Goal: Task Accomplishment & Management: Use online tool/utility

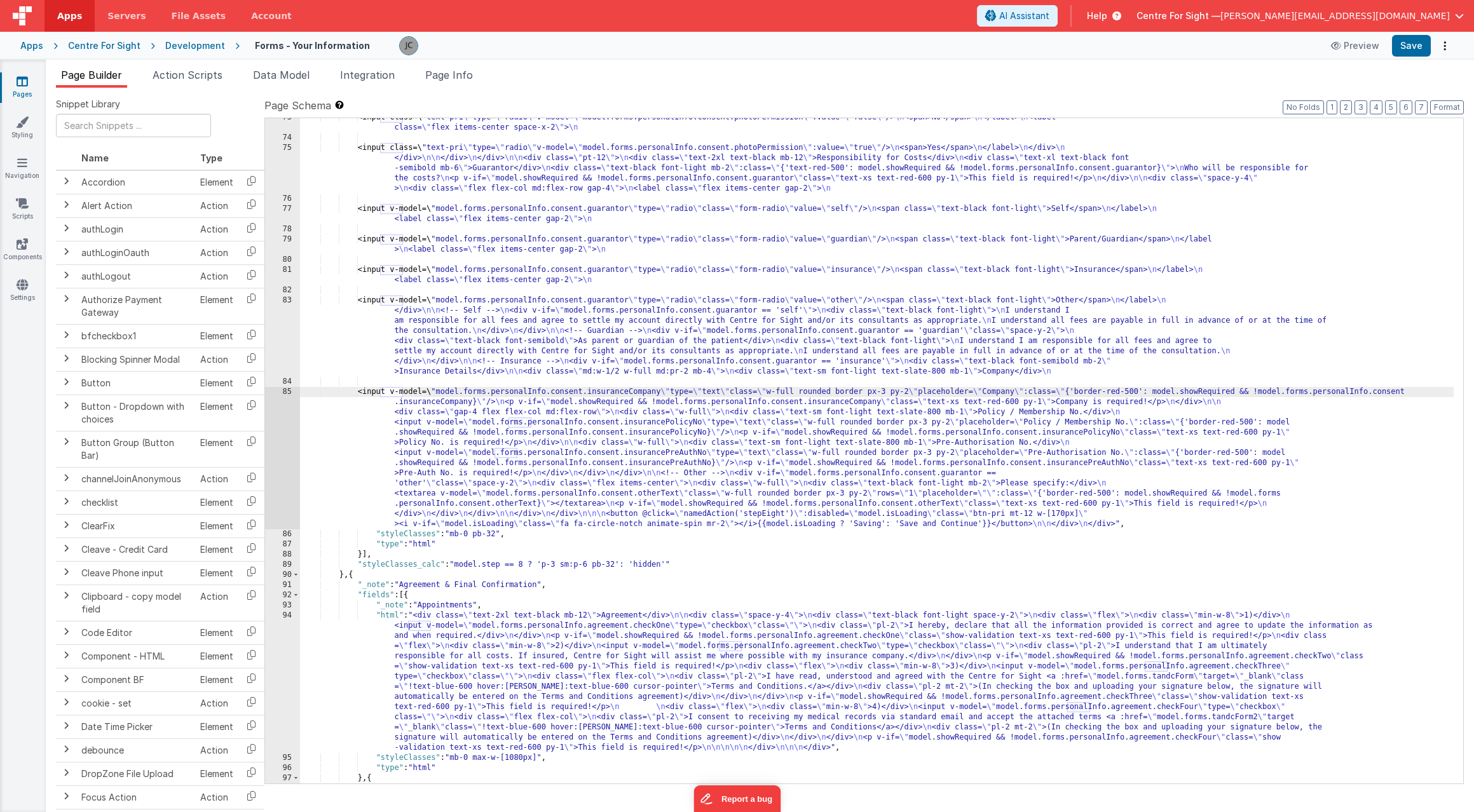
scroll to position [615, 0]
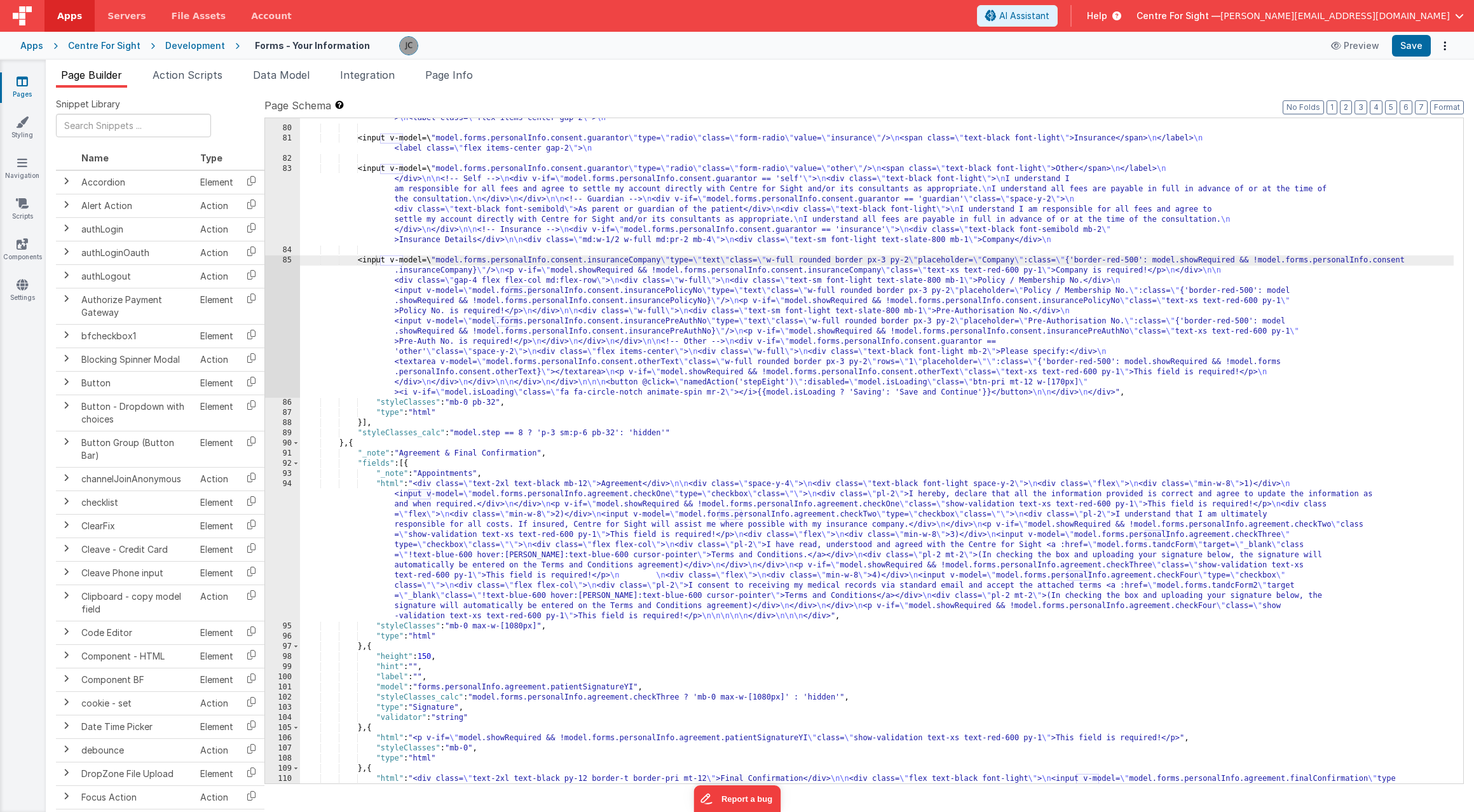
click at [825, 84] on ul "Page Builder Action Scripts Data Model Integration Page Info" at bounding box center [759, 77] width 1428 height 20
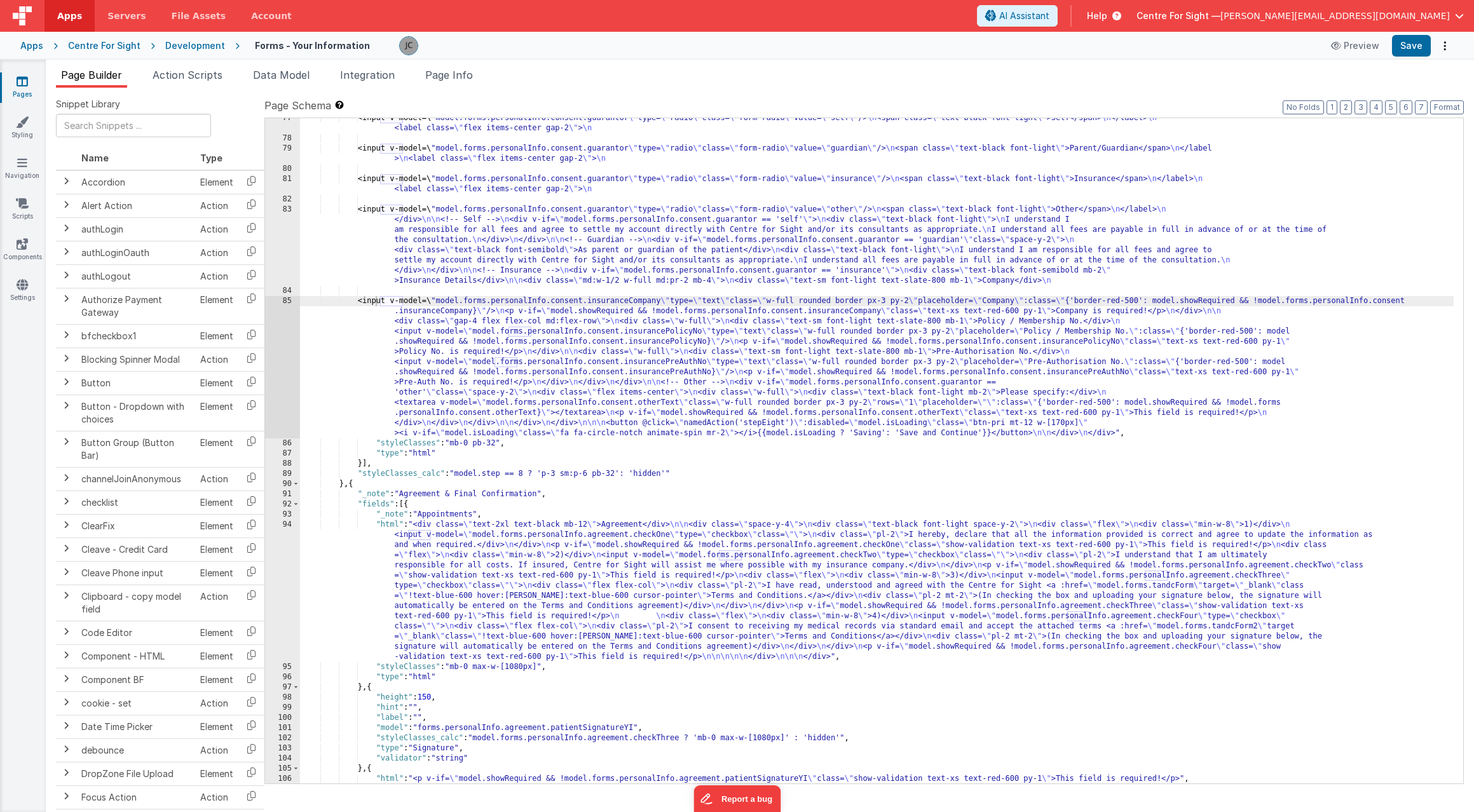
scroll to position [673, 0]
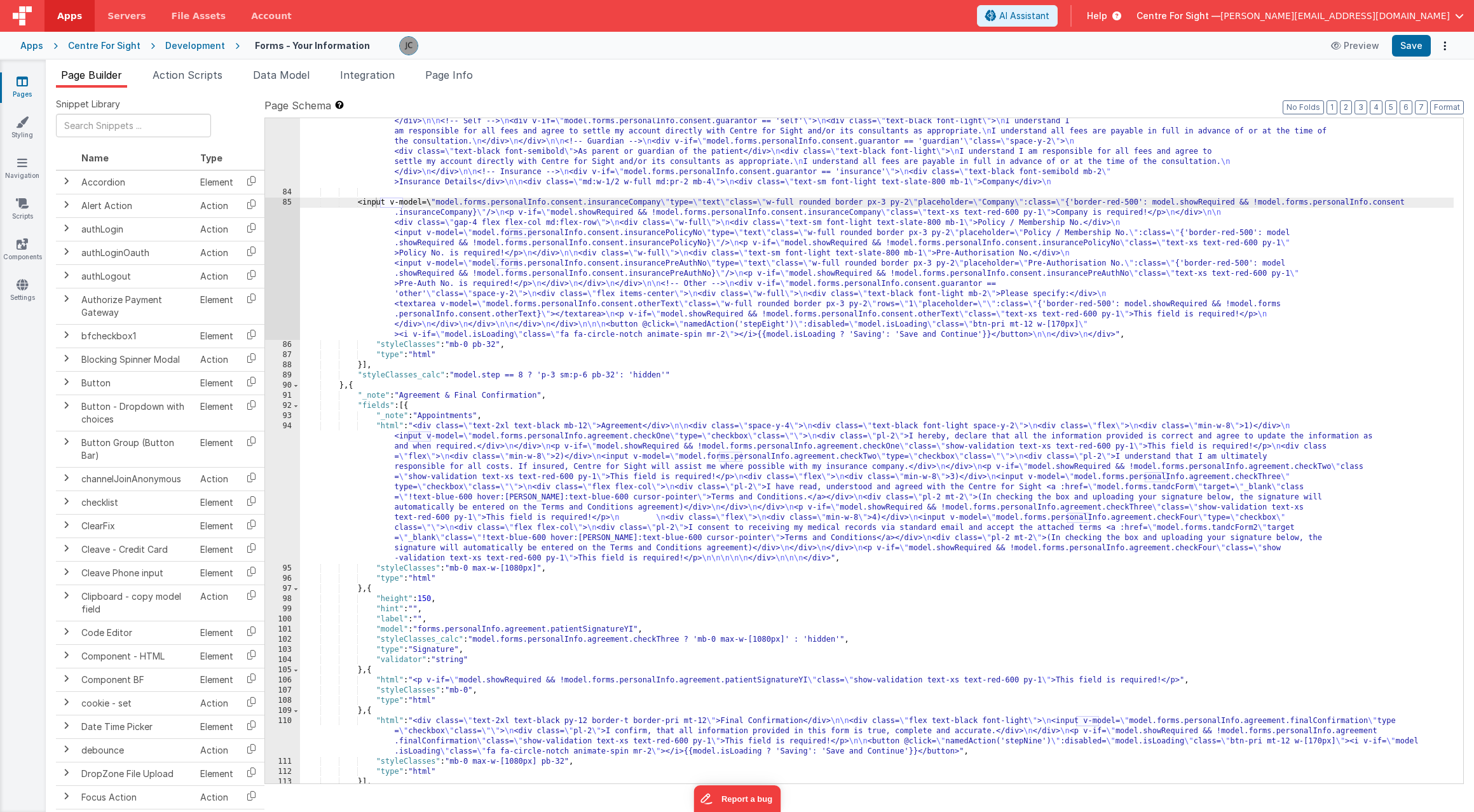
click at [1327, 62] on div "Page Builder Action Scripts Data Model Integration Page Info Snippet Library Na…" at bounding box center [759, 436] width 1428 height 752
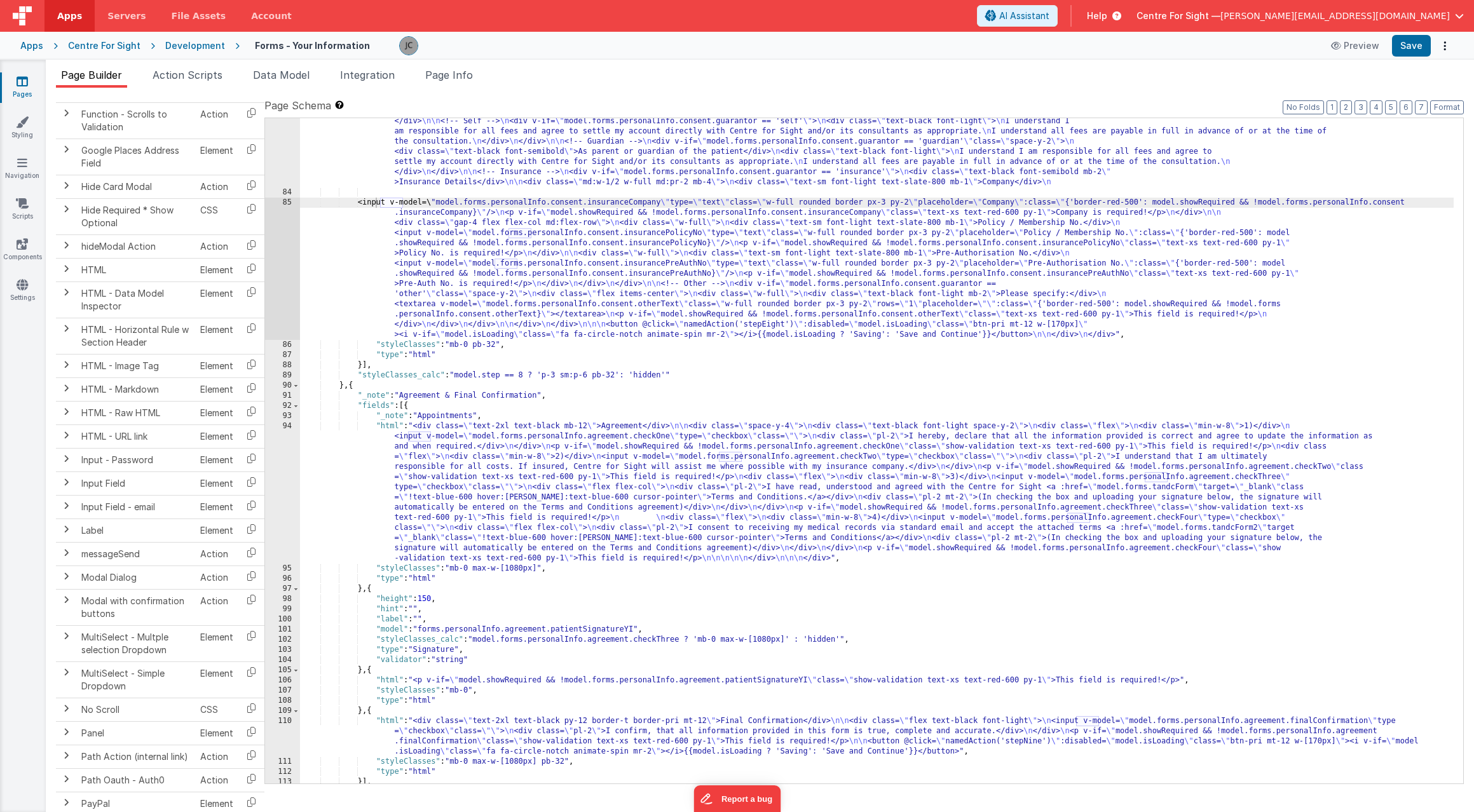
click at [1434, 0] on html "Apps Servers File Assets Account Some FUTURE Slot AI Assistant Help Centre For …" at bounding box center [737, 406] width 1474 height 812
click at [776, 276] on div "<input v-model=\ "model.forms.personalInfo.consent.guarantor \" type= \" radio …" at bounding box center [876, 484] width 1153 height 757
click at [1061, 189] on div "<input v-model=\ "model.forms.personalInfo.consent.guarantor \" type= \" radio …" at bounding box center [876, 484] width 1153 height 757
click at [1410, 126] on span at bounding box center [1407, 129] width 15 height 16
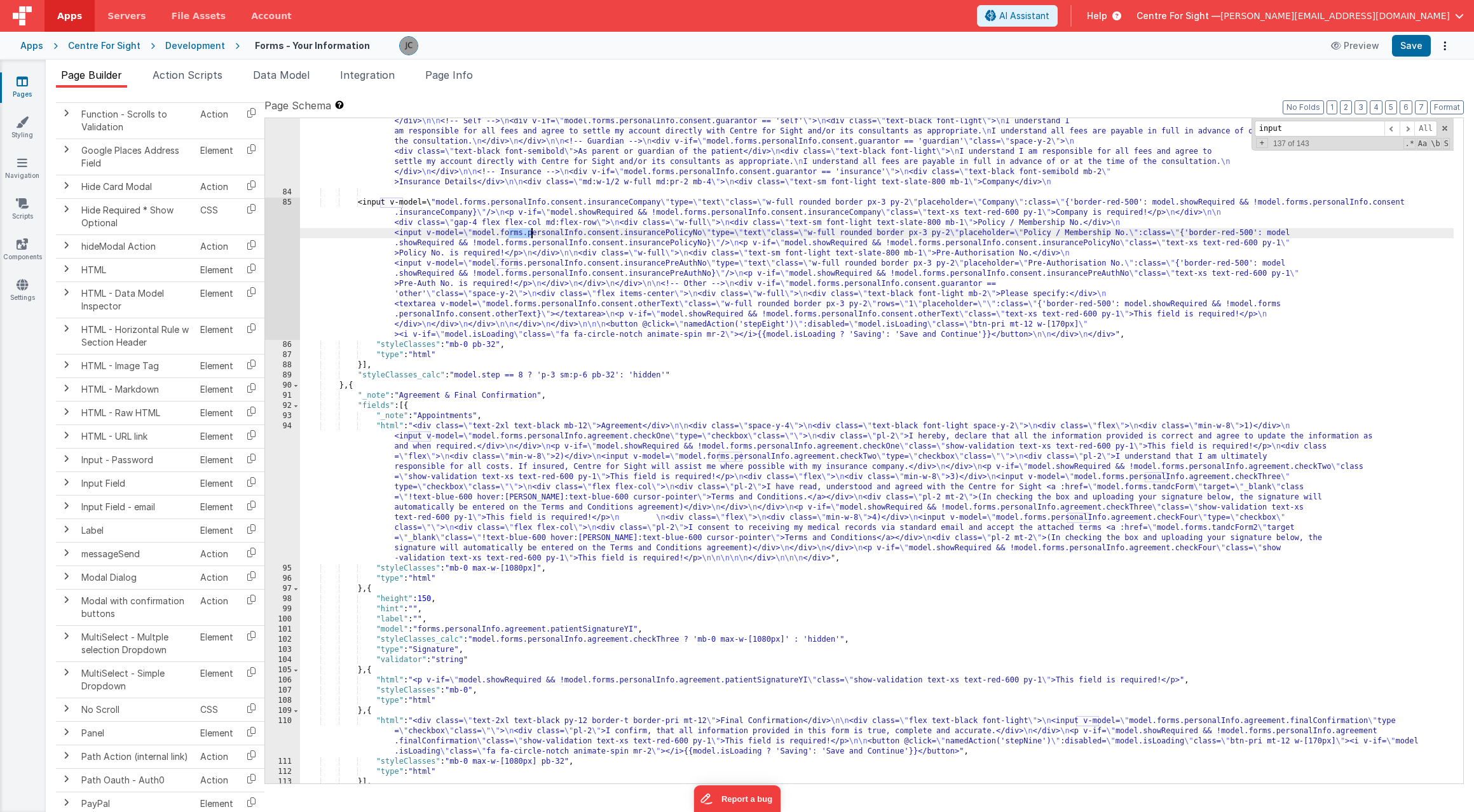
click at [502, 234] on div "<input v-model=\ "model.forms.personalInfo.consent.guarantor \" type= \" radio …" at bounding box center [876, 484] width 1153 height 757
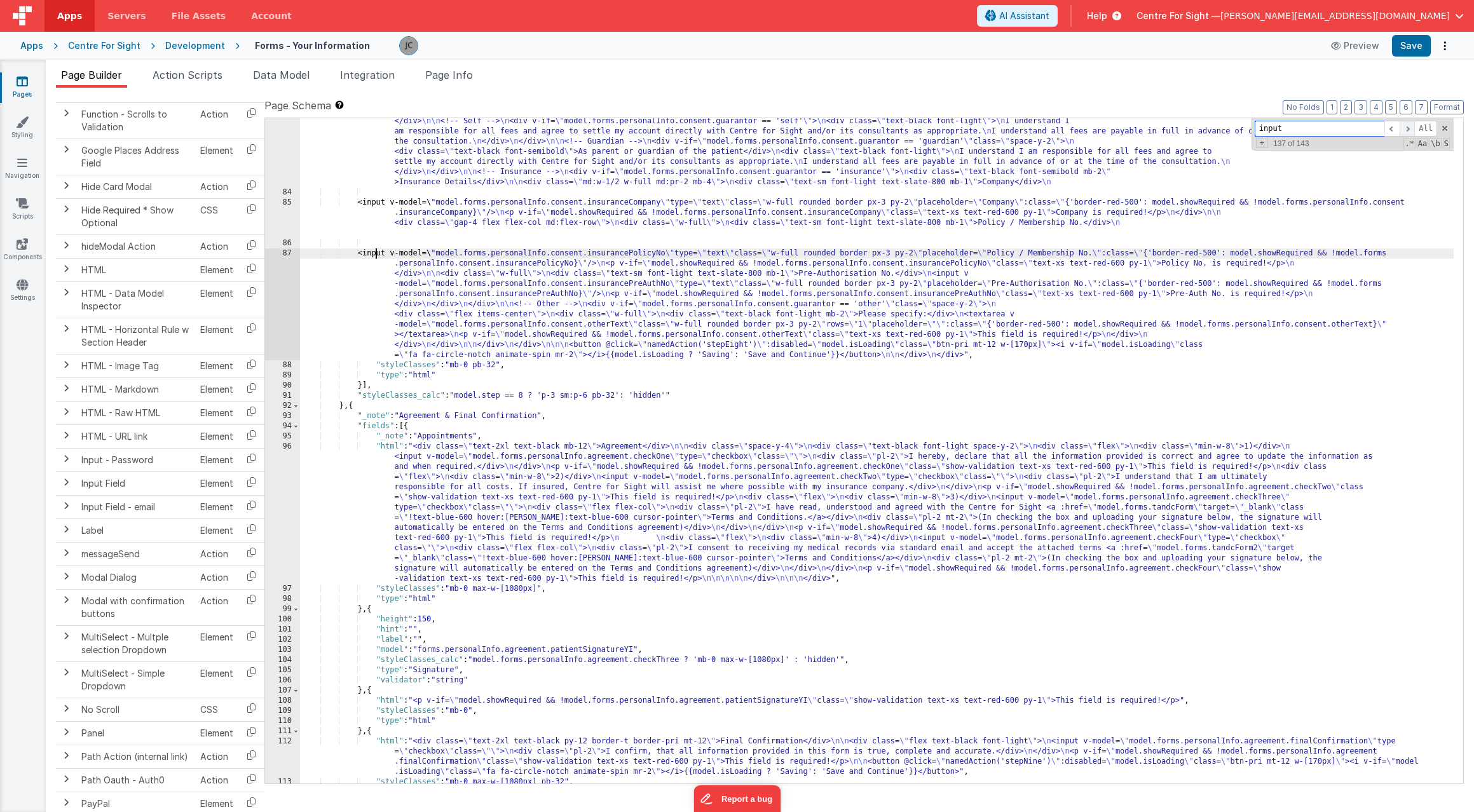
click at [1408, 127] on span at bounding box center [1407, 129] width 15 height 16
click at [1386, 272] on div "<input v-model=\ "model.forms.personalInfo.consent.guarantor \" type= \" radio …" at bounding box center [876, 484] width 1153 height 757
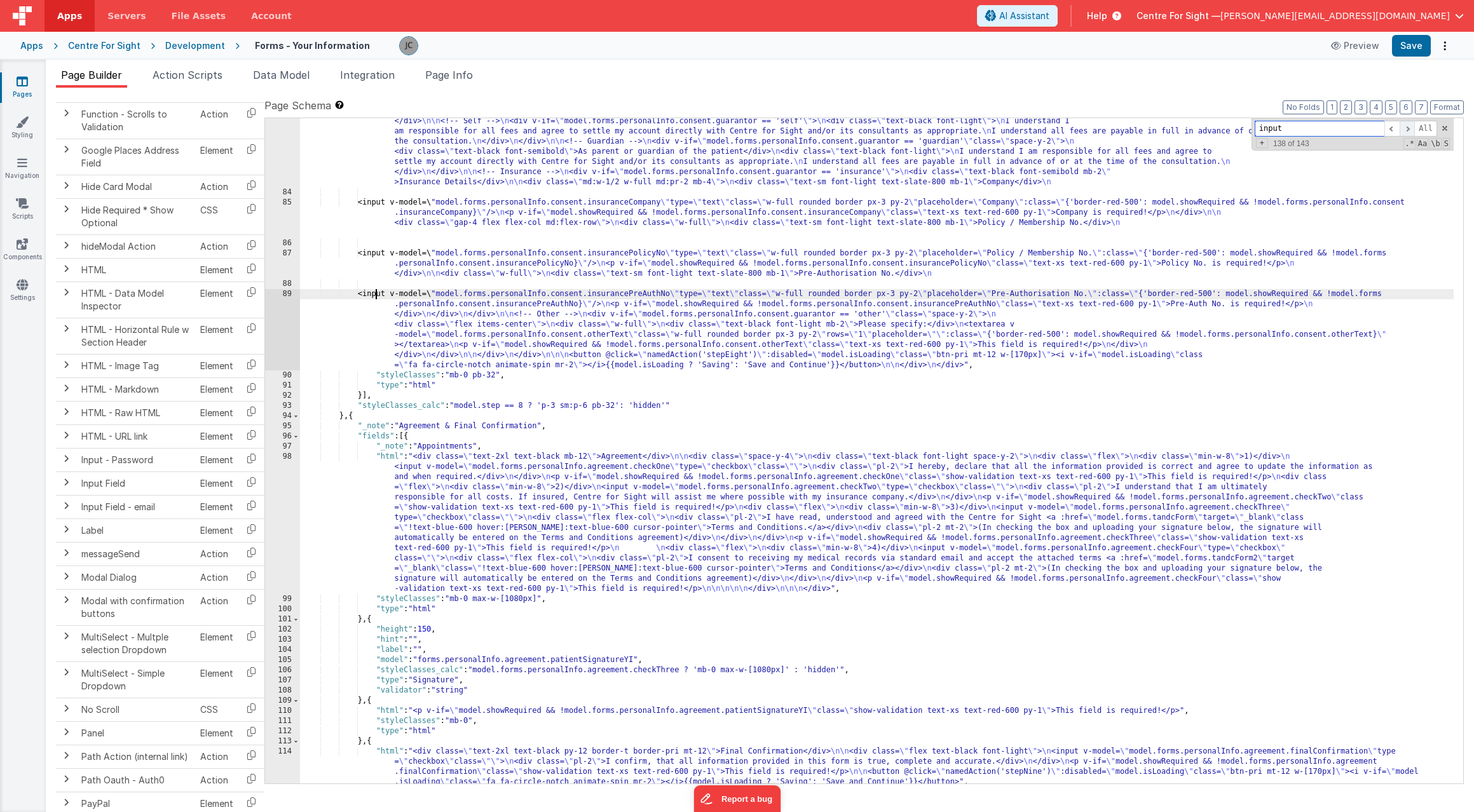
click at [1406, 128] on span at bounding box center [1407, 129] width 15 height 16
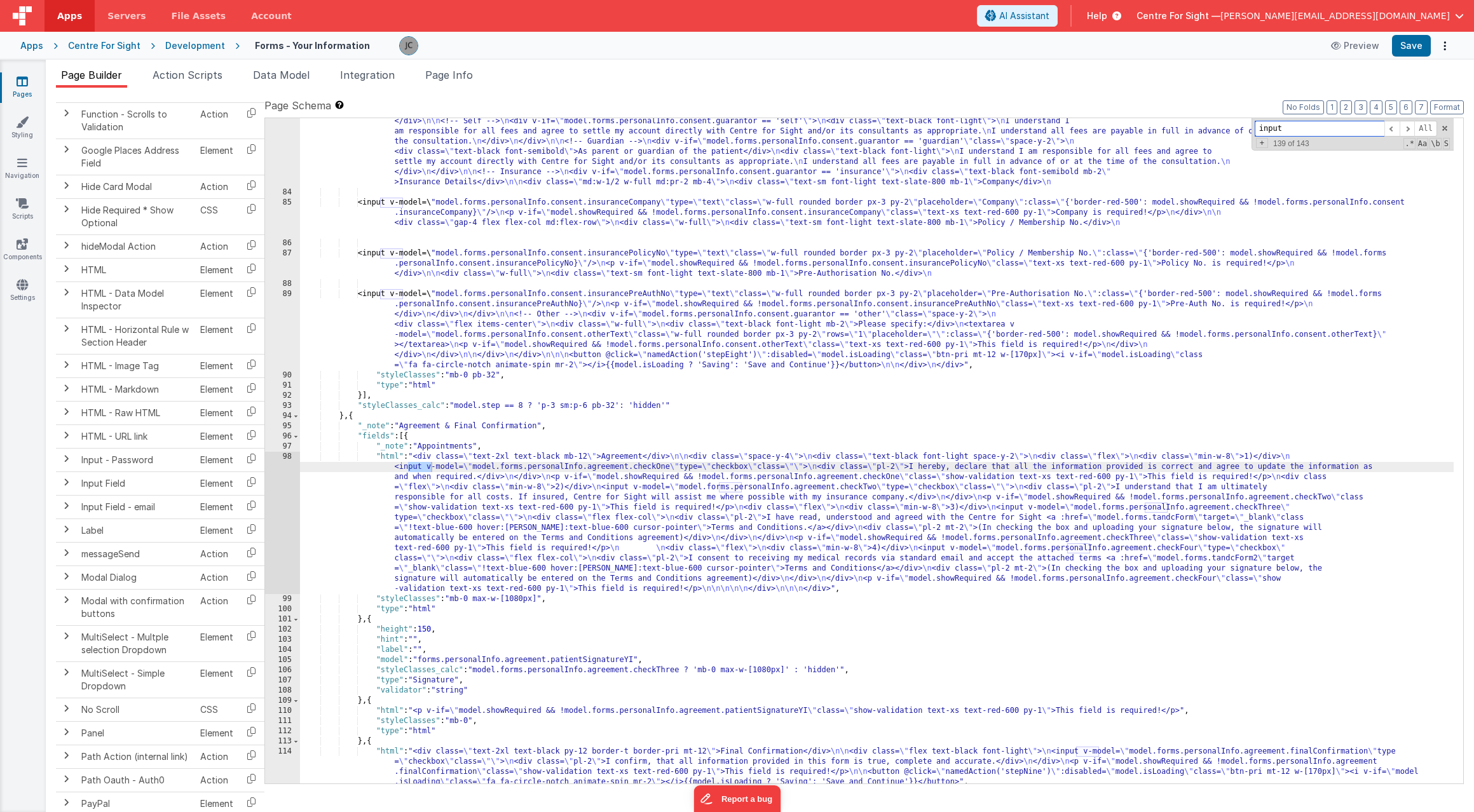
scroll to position [697, 0]
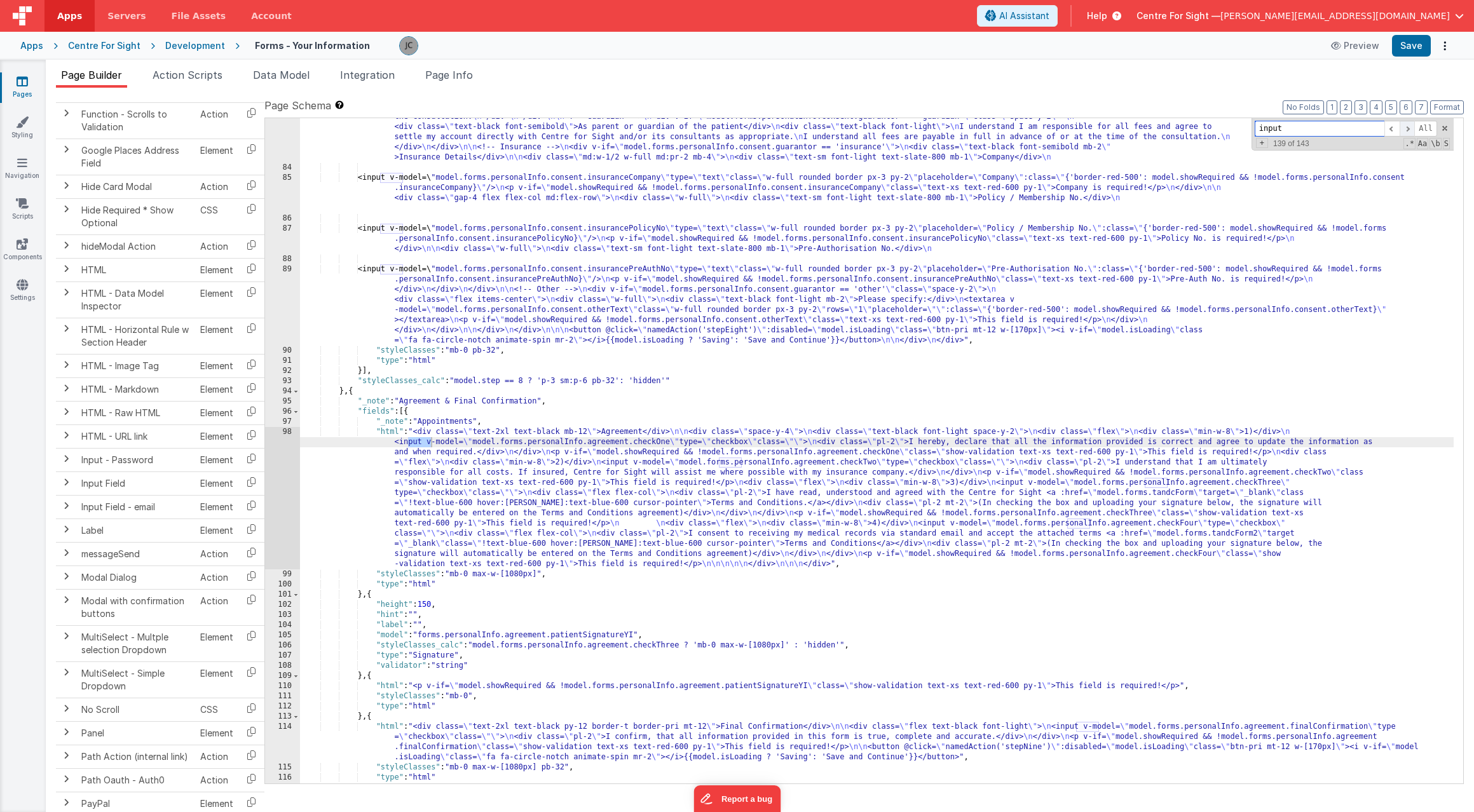
click at [1409, 129] on span at bounding box center [1407, 129] width 15 height 16
drag, startPoint x: 401, startPoint y: 442, endPoint x: 437, endPoint y: 475, distance: 48.8
click at [400, 442] on div "<input v-model=\ "model.forms.personalInfo.consent.guarantor \" type= \" radio …" at bounding box center [876, 460] width 1153 height 757
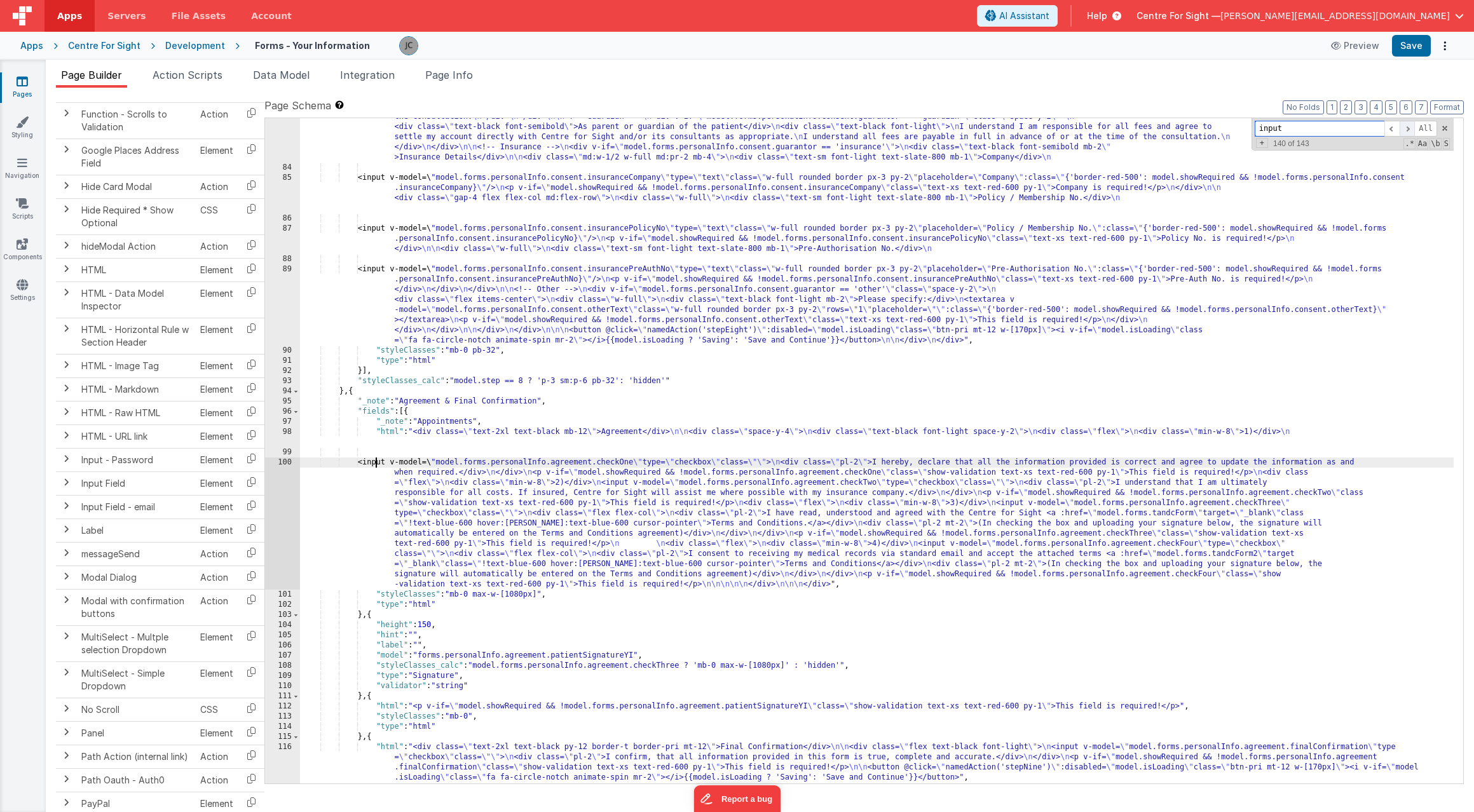
click at [1413, 126] on span at bounding box center [1407, 129] width 15 height 16
drag, startPoint x: 712, startPoint y: 484, endPoint x: 728, endPoint y: 493, distance: 18.4
click at [712, 484] on div "<input v-model=\ "model.forms.personalInfo.consent.guarantor \" type= \" radio …" at bounding box center [876, 460] width 1153 height 757
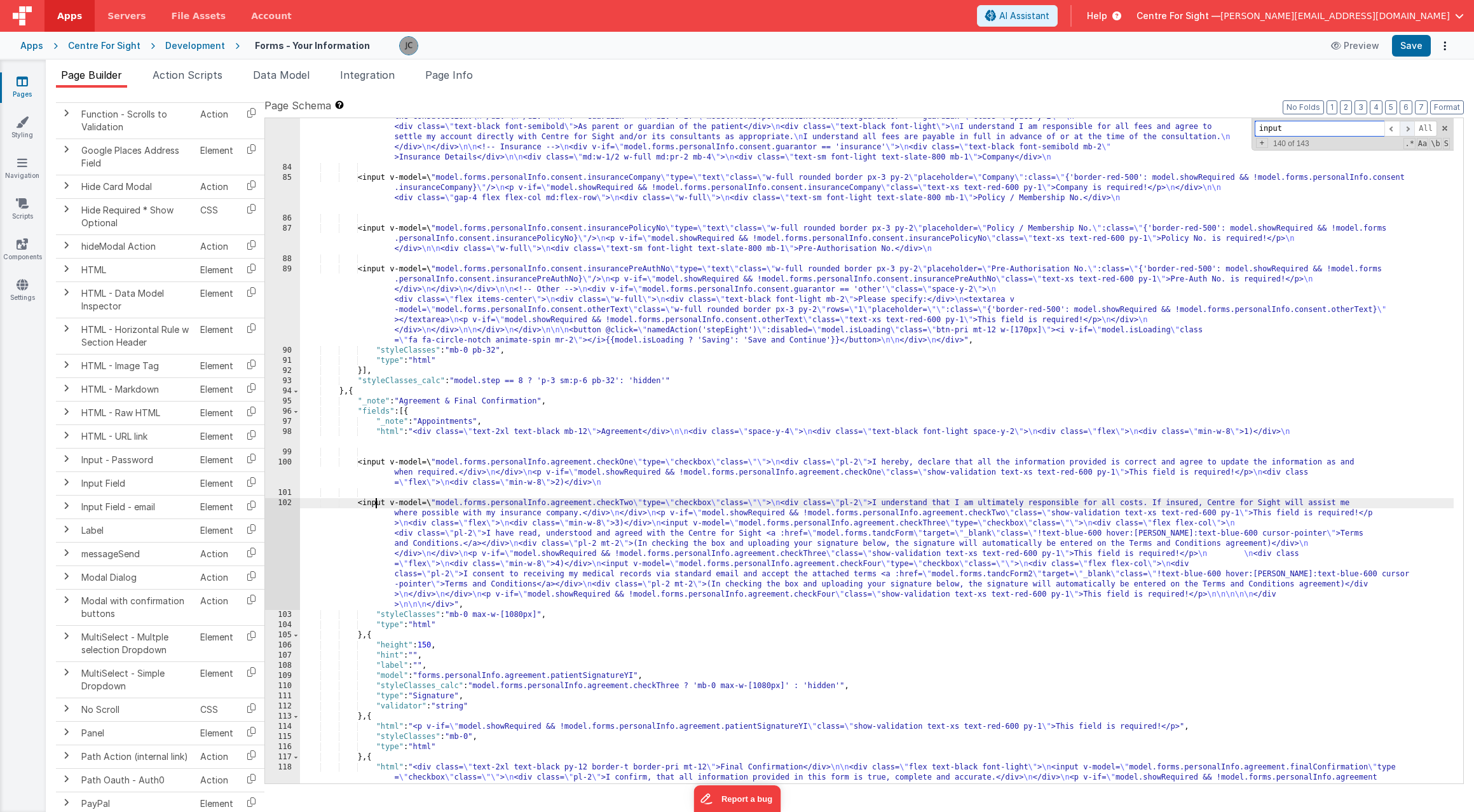
click at [1408, 130] on span at bounding box center [1407, 129] width 15 height 16
click at [807, 519] on div "<input v-model=\ "model.forms.personalInfo.consent.guarantor \" type= \" radio …" at bounding box center [876, 475] width 1153 height 788
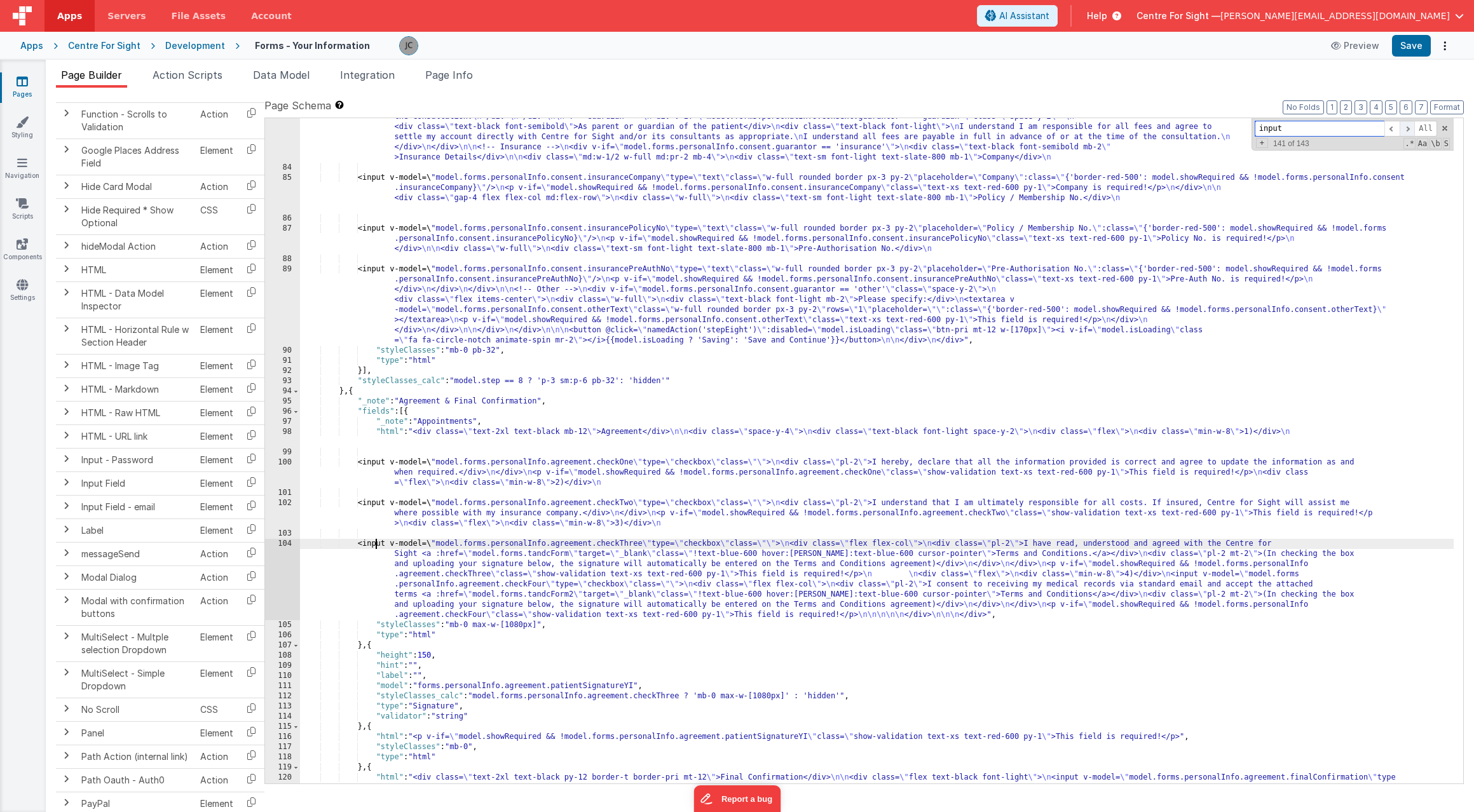
click at [1406, 131] on span at bounding box center [1407, 129] width 15 height 16
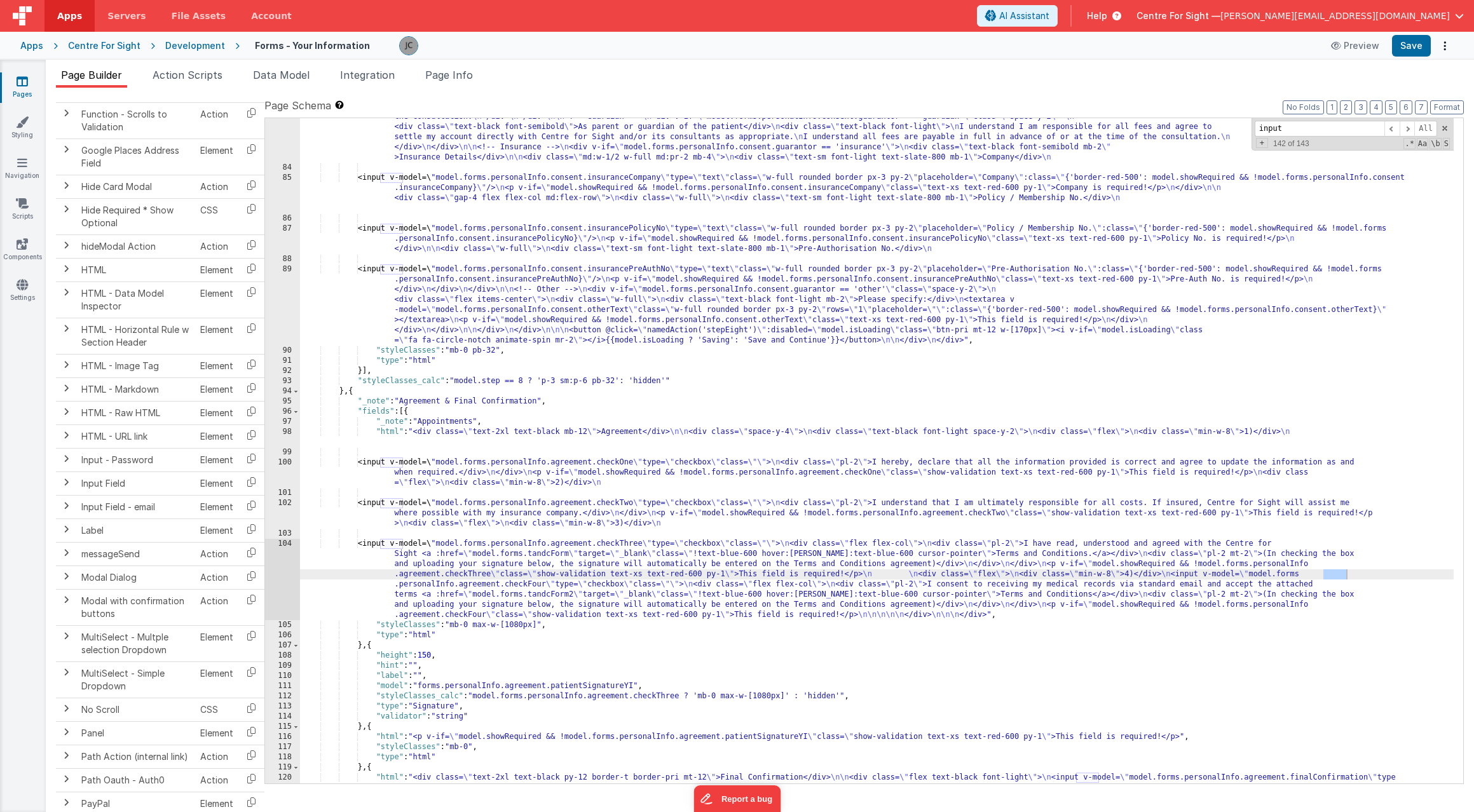
click at [1318, 578] on div "<input v-model=\ "model.forms.personalInfo.consent.guarantor \" type= \" radio …" at bounding box center [876, 475] width 1153 height 788
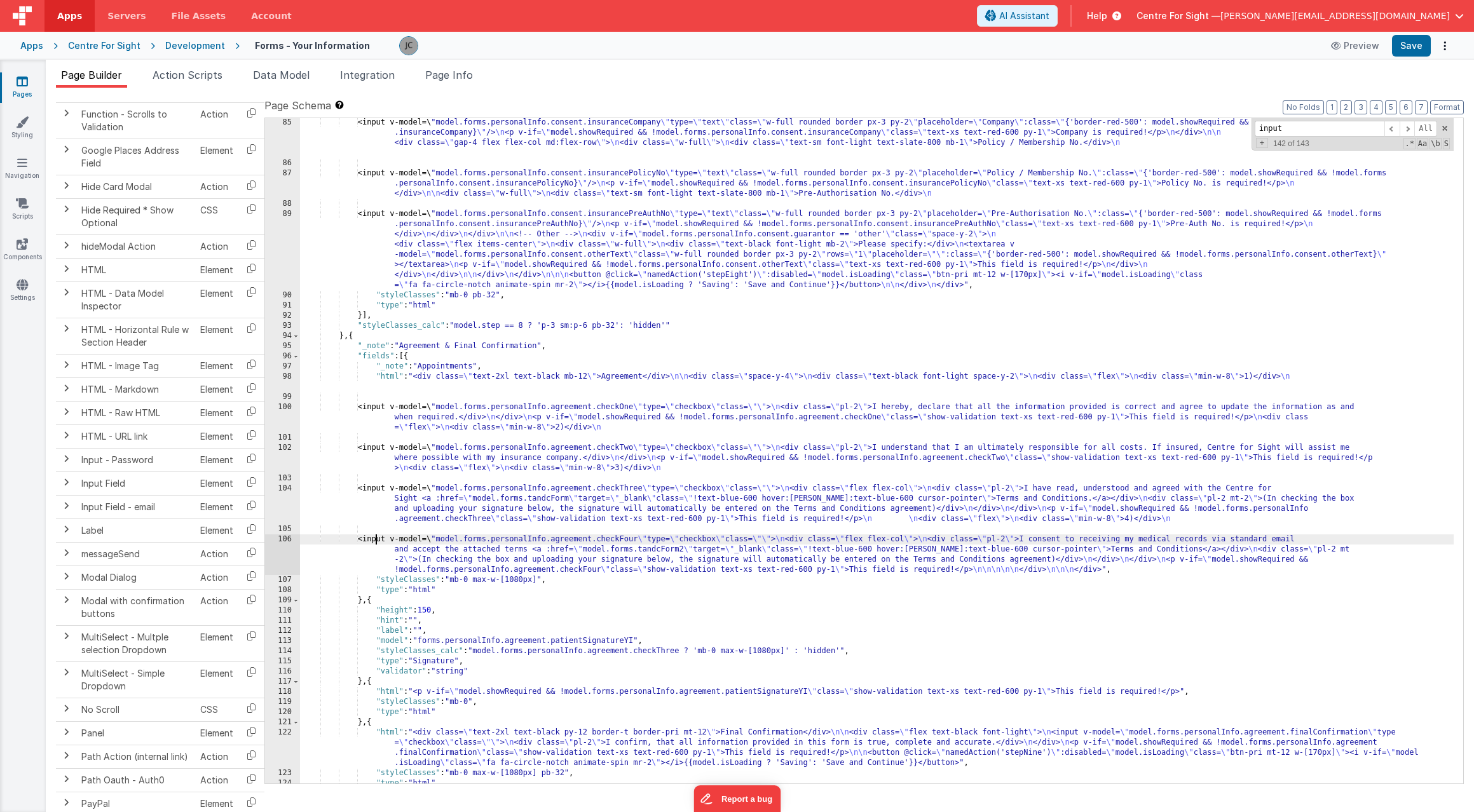
scroll to position [809, 0]
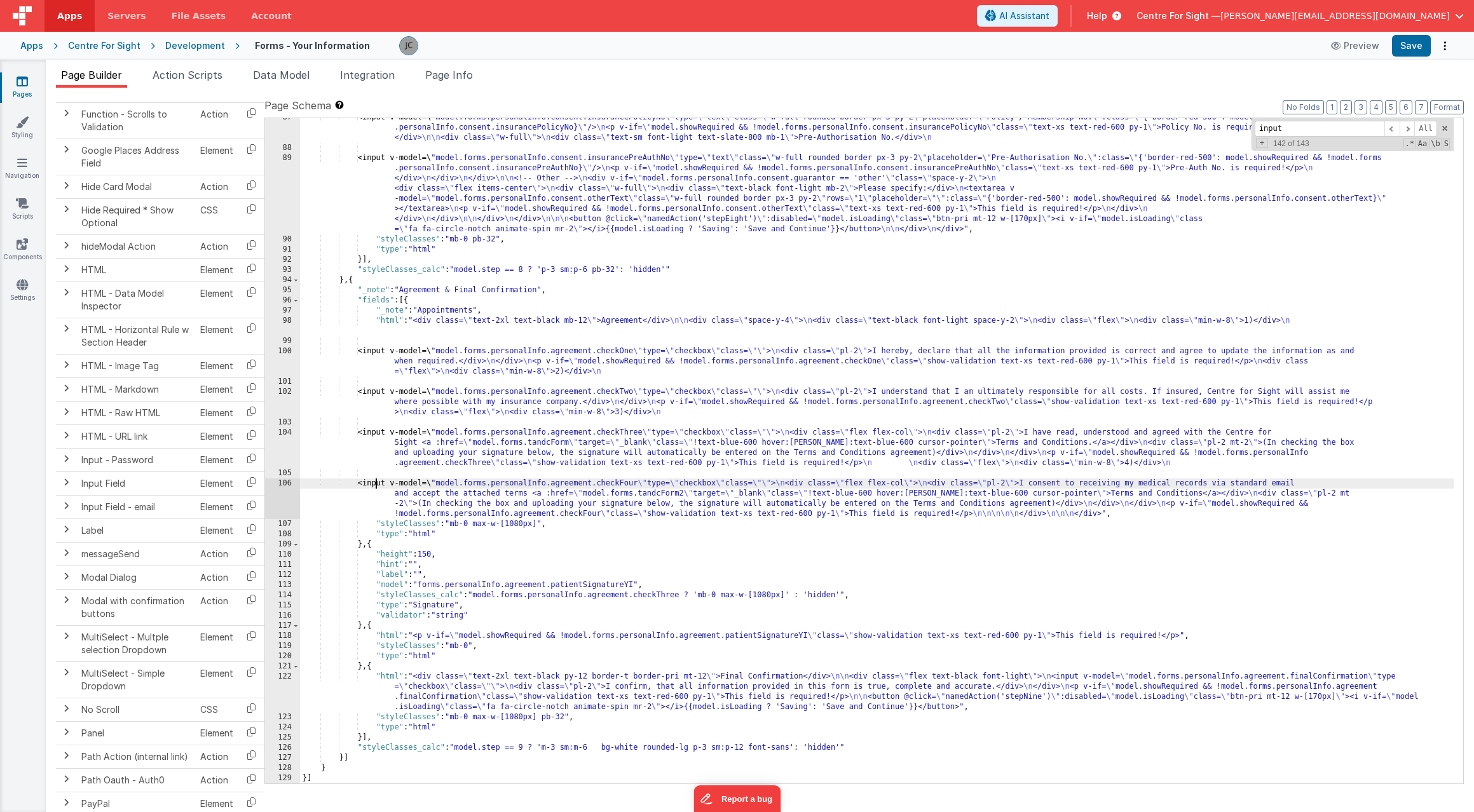
click at [1167, 511] on div "<input v-model=\ "model.forms.personalInfo.consent.insurancePolicyNo \" type= \…" at bounding box center [876, 465] width 1153 height 706
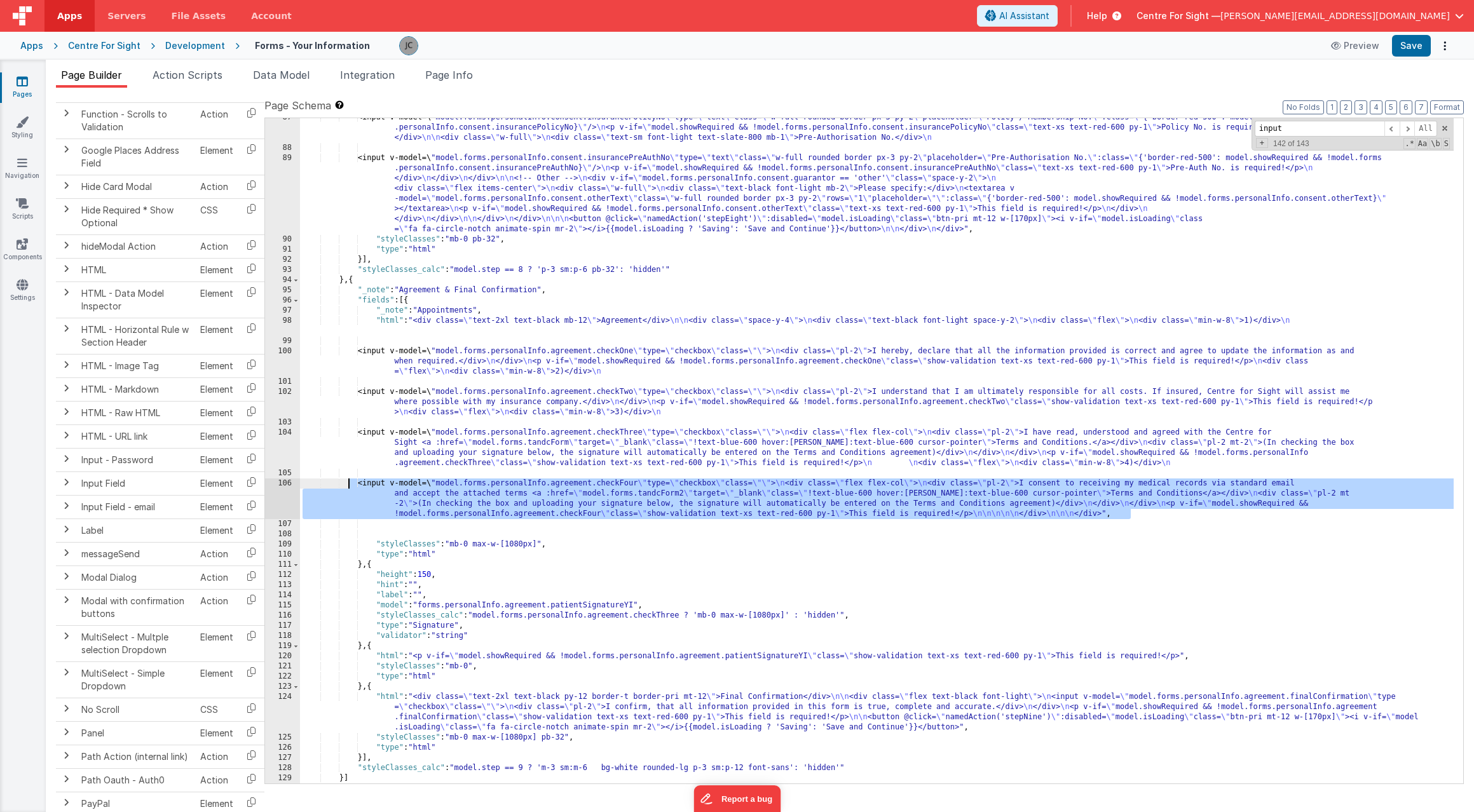
drag, startPoint x: 1152, startPoint y: 516, endPoint x: 347, endPoint y: 483, distance: 805.7
click at [347, 483] on div "<input v-model=\ "model.forms.personalInfo.consent.insurancePolicyNo \" type= \…" at bounding box center [876, 465] width 1153 height 706
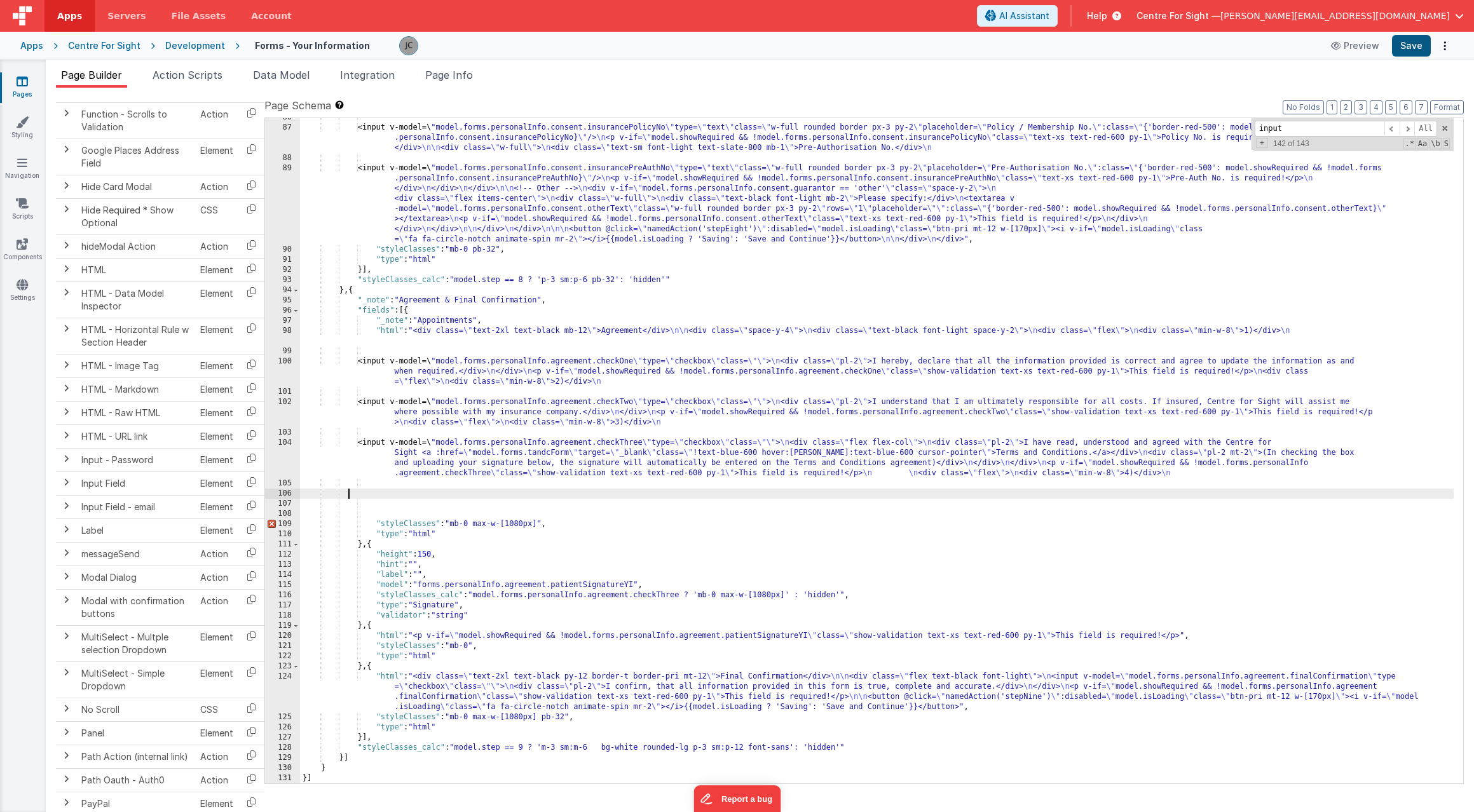
click at [1413, 50] on button "Save" at bounding box center [1411, 45] width 39 height 22
click at [1341, 48] on icon at bounding box center [1337, 45] width 13 height 9
click at [1442, 45] on button "Options" at bounding box center [1444, 45] width 18 height 18
click at [1422, 92] on link "Rollback" at bounding box center [1397, 96] width 112 height 24
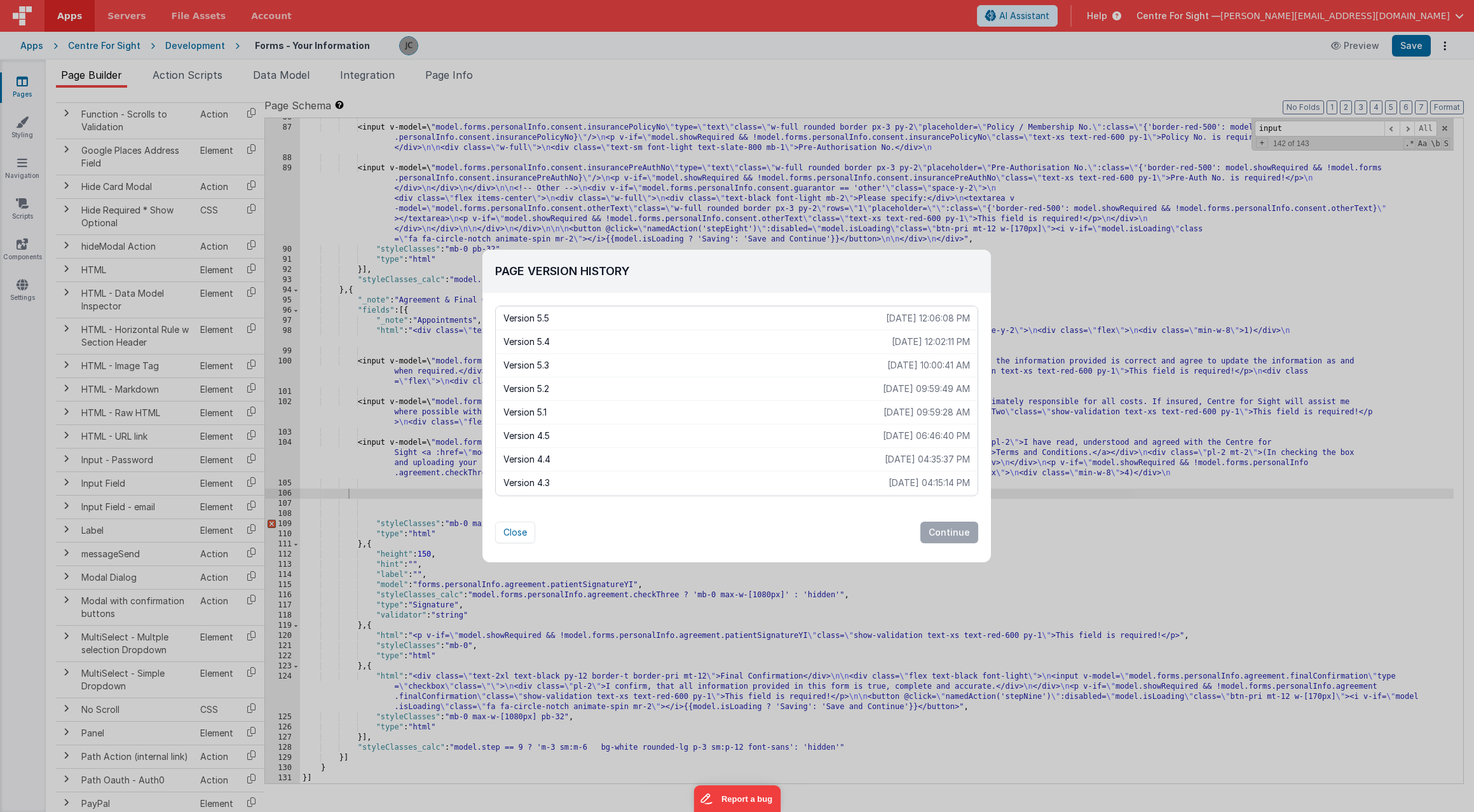
scroll to position [75, 0]
click at [933, 451] on p "[DATE] 06:46:40 PM" at bounding box center [926, 455] width 87 height 13
click at [949, 527] on button "Continue" at bounding box center [949, 532] width 58 height 22
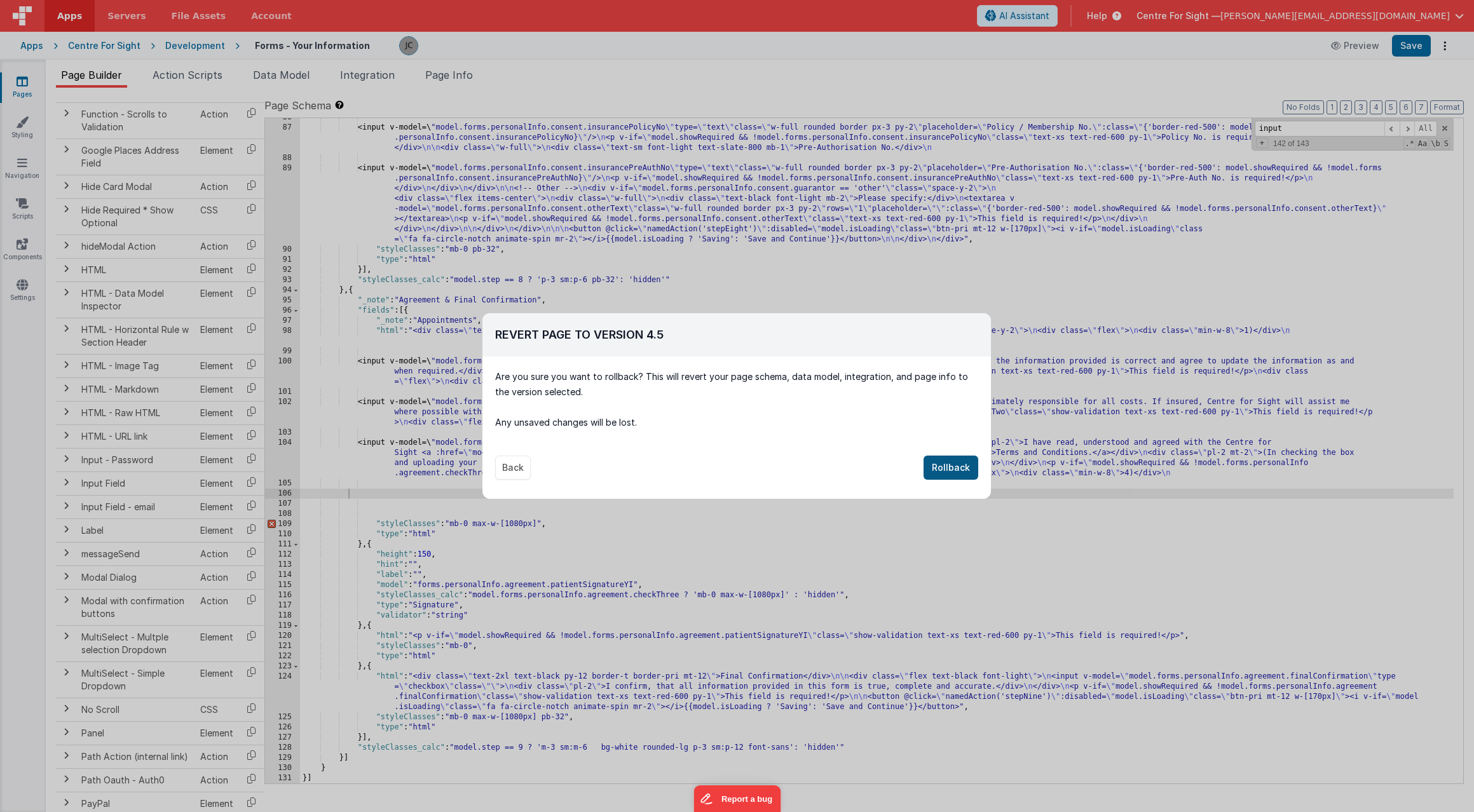
click at [955, 468] on button "Rollback" at bounding box center [951, 468] width 55 height 24
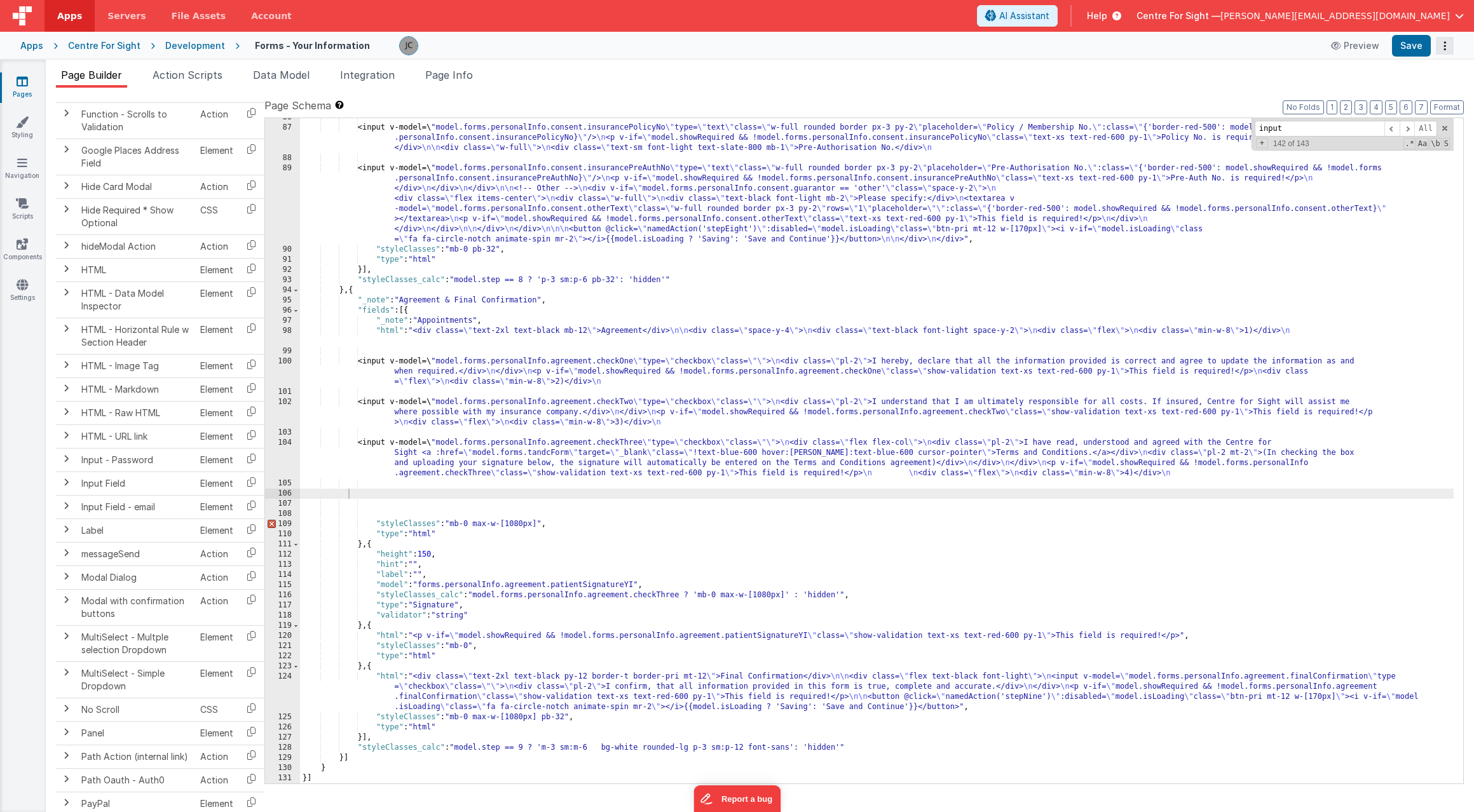
click at [1449, 50] on button "Options" at bounding box center [1444, 45] width 18 height 18
click at [1411, 103] on link "Rollback" at bounding box center [1397, 96] width 112 height 24
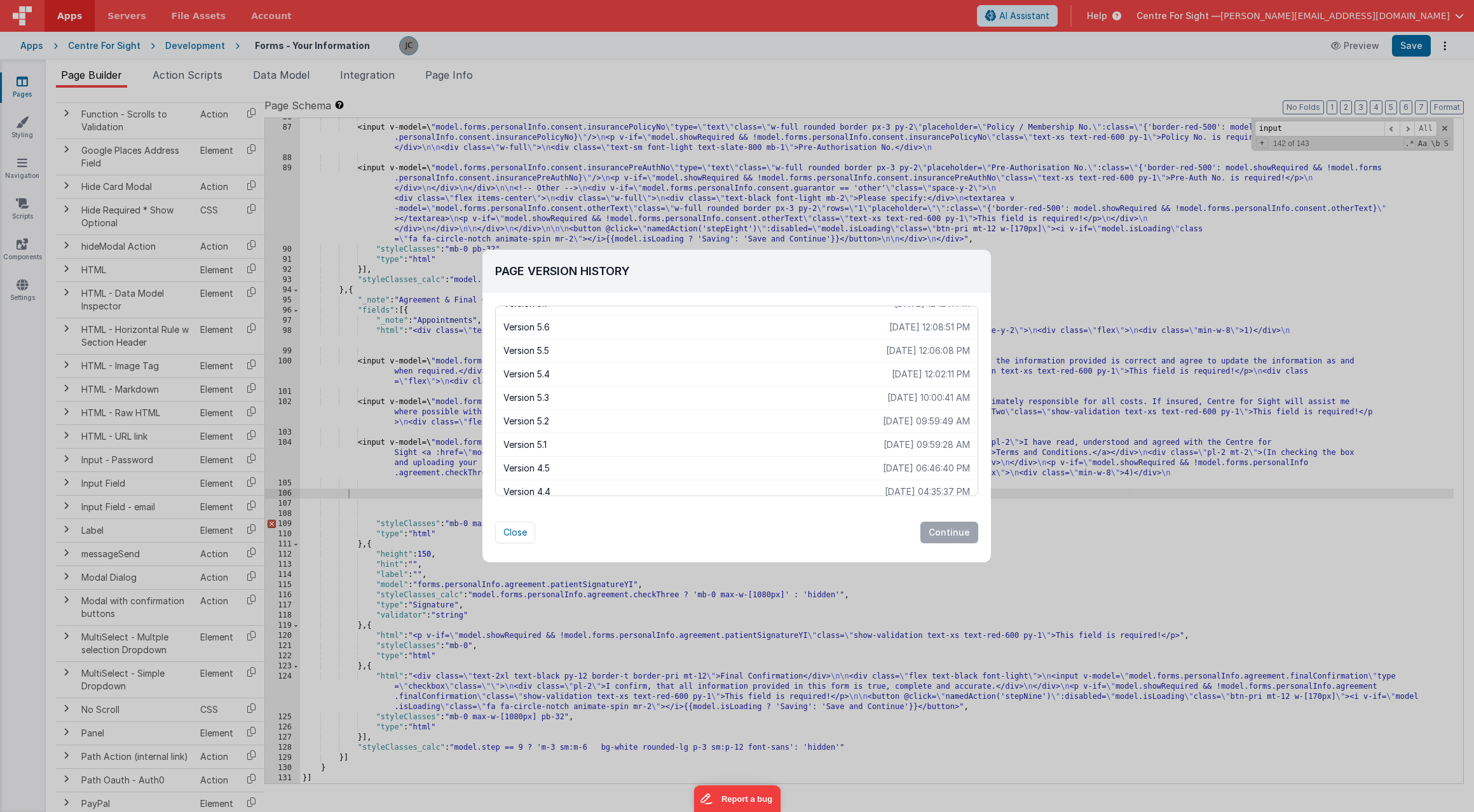
scroll to position [86, 0]
click at [923, 461] on p "[DATE] 04:35:37 PM" at bounding box center [927, 467] width 85 height 13
click at [928, 443] on p "[DATE] 06:46:40 PM" at bounding box center [926, 444] width 87 height 13
click at [961, 531] on button "Continue" at bounding box center [949, 532] width 58 height 22
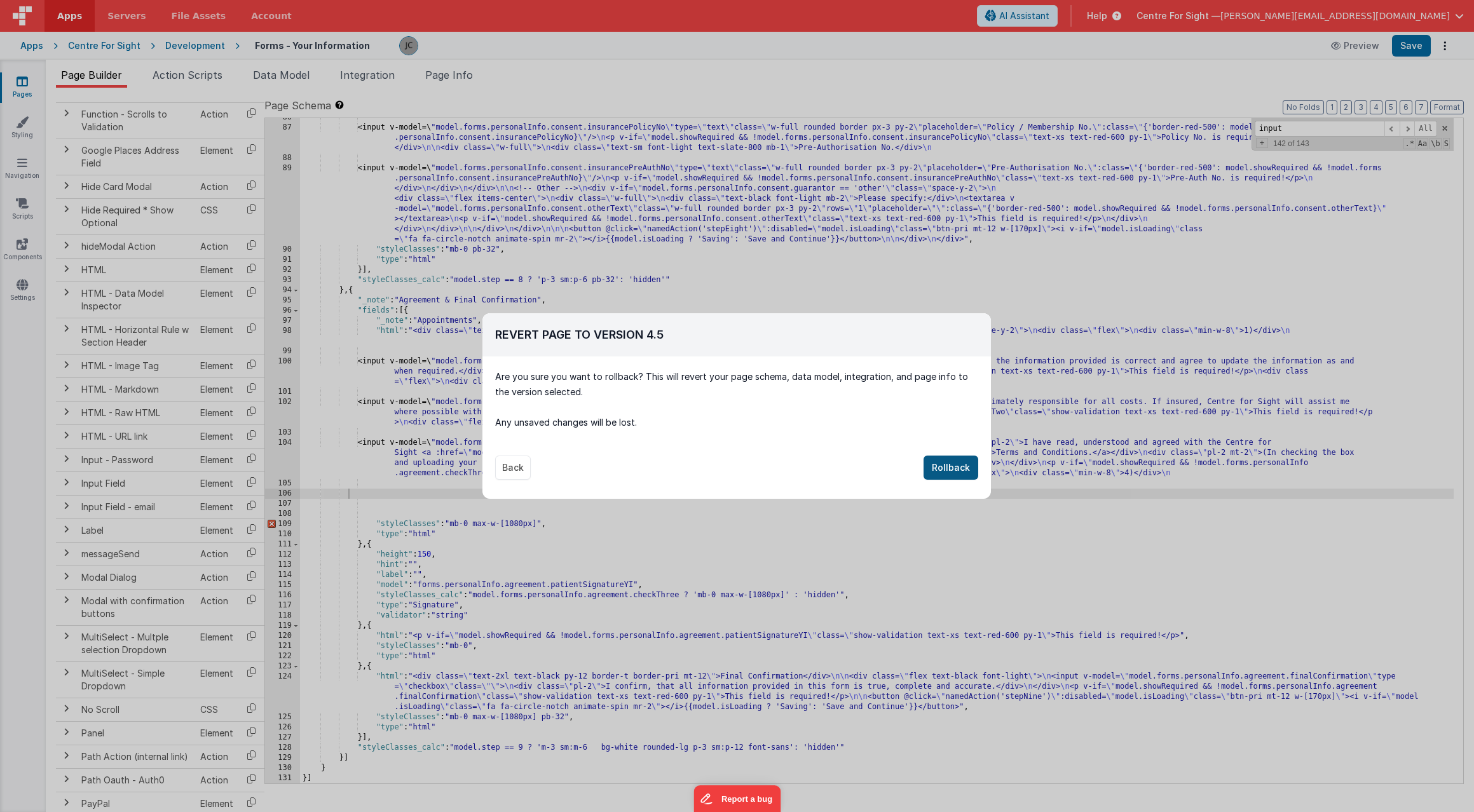
click at [959, 469] on button "Rollback" at bounding box center [951, 468] width 55 height 24
